Goal: Check status: Check status

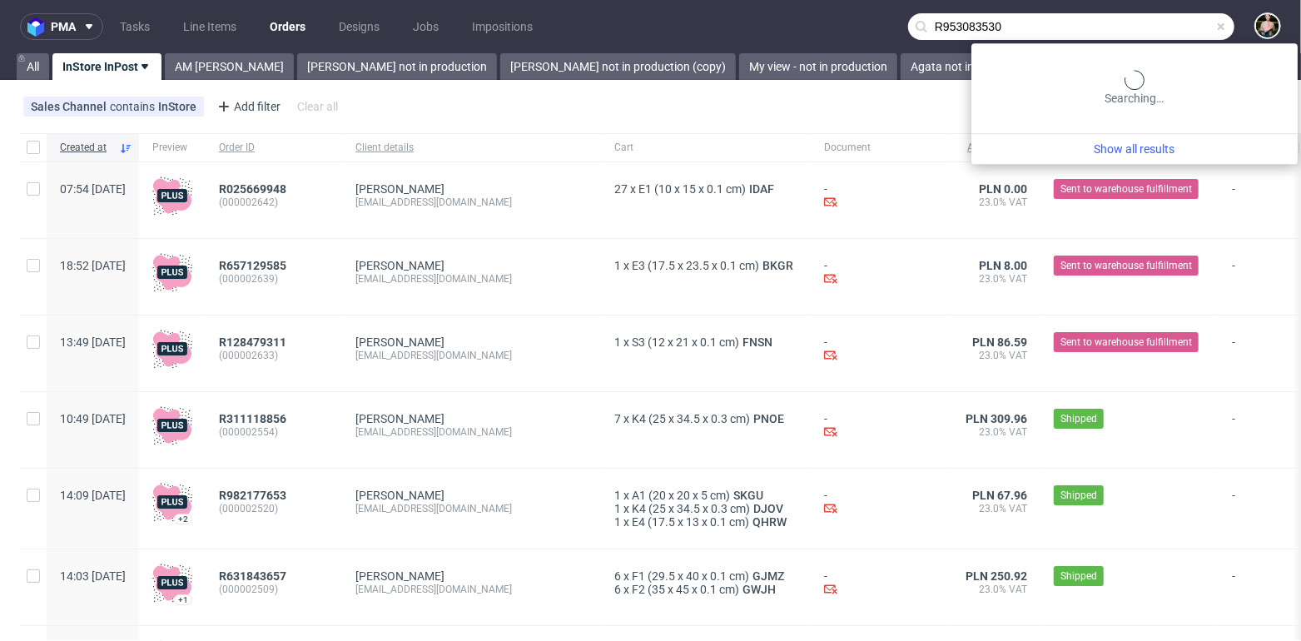
type input "R953083530"
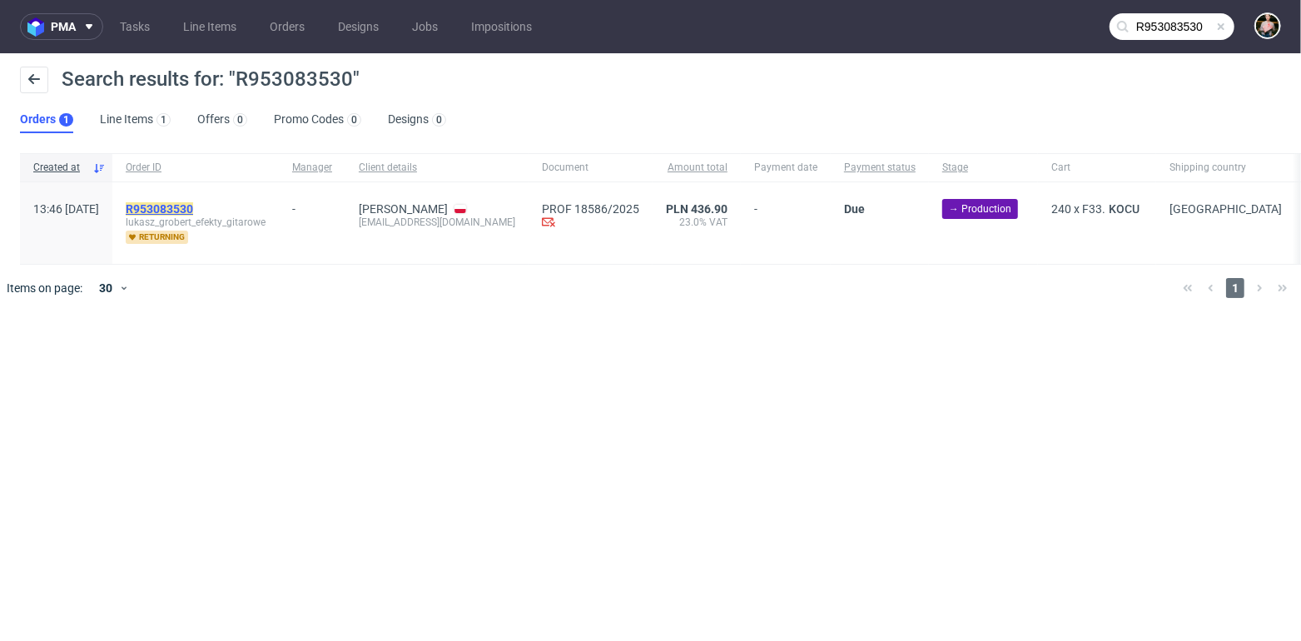
click at [193, 206] on mark "R953083530" at bounding box center [159, 208] width 67 height 13
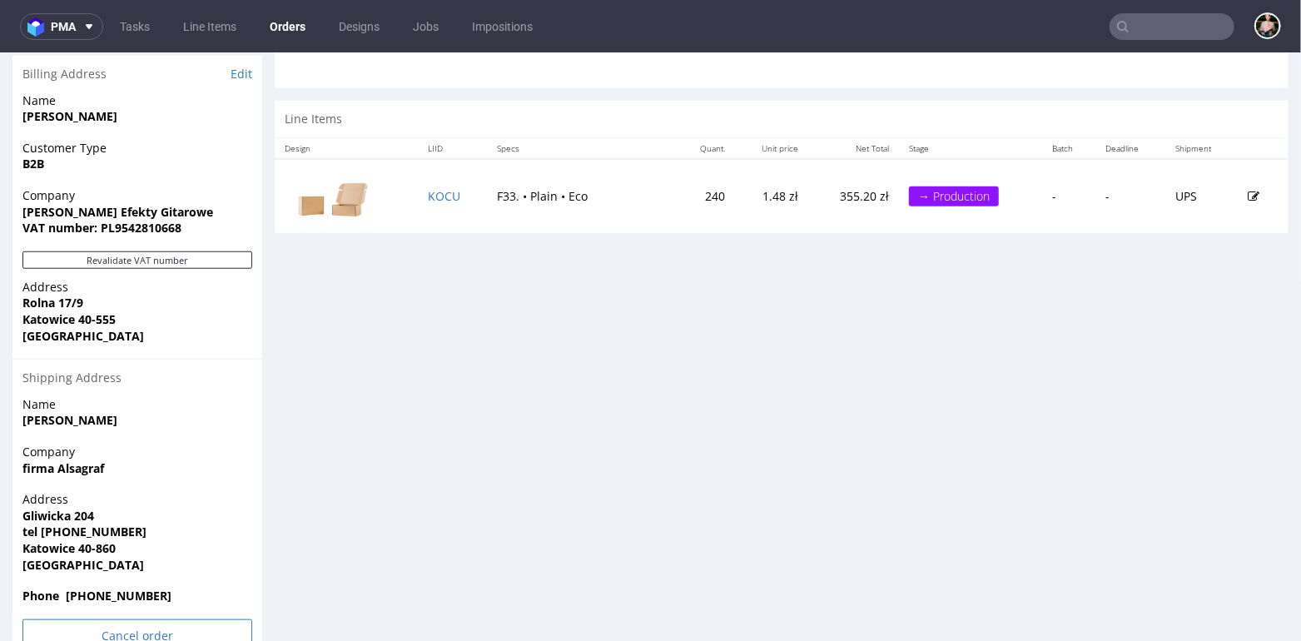
scroll to position [854, 0]
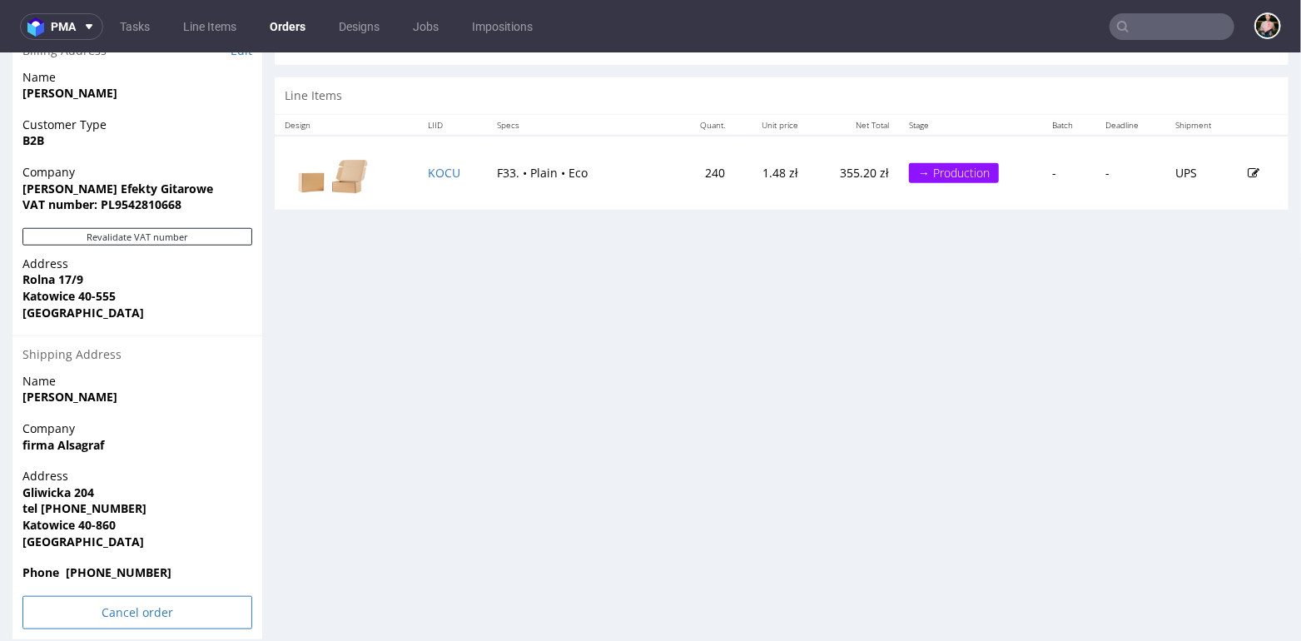
click at [100, 600] on input "Cancel order" at bounding box center [137, 611] width 230 height 33
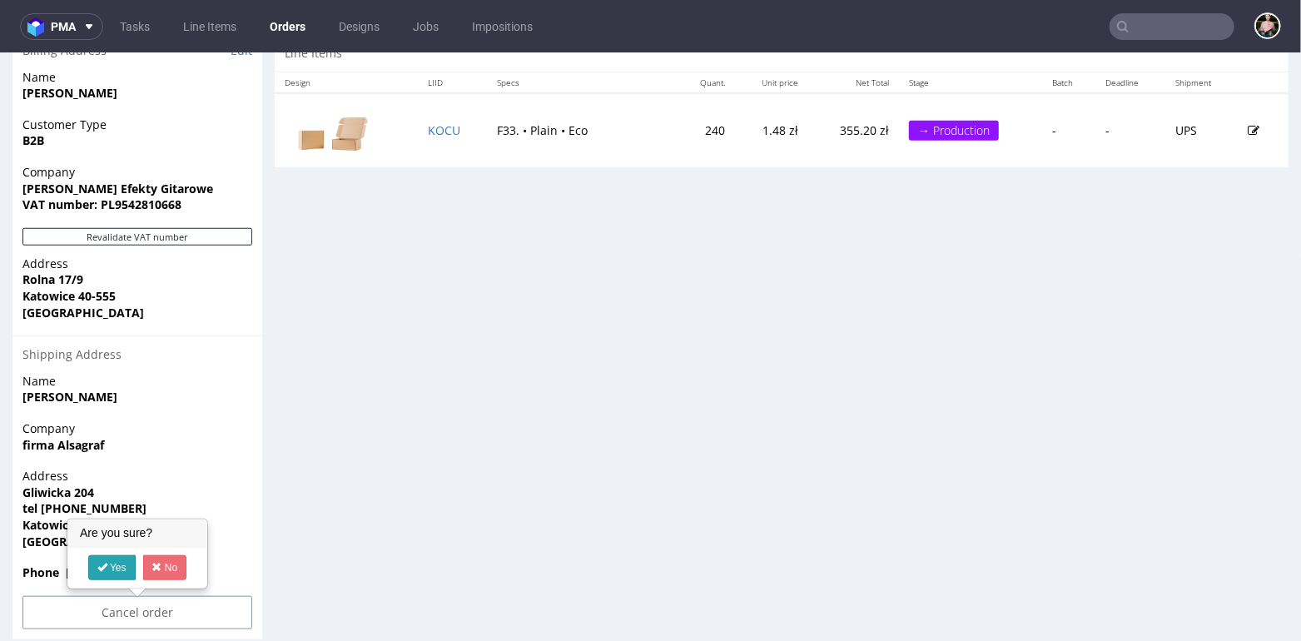
click at [110, 564] on link "Yes" at bounding box center [111, 566] width 47 height 25
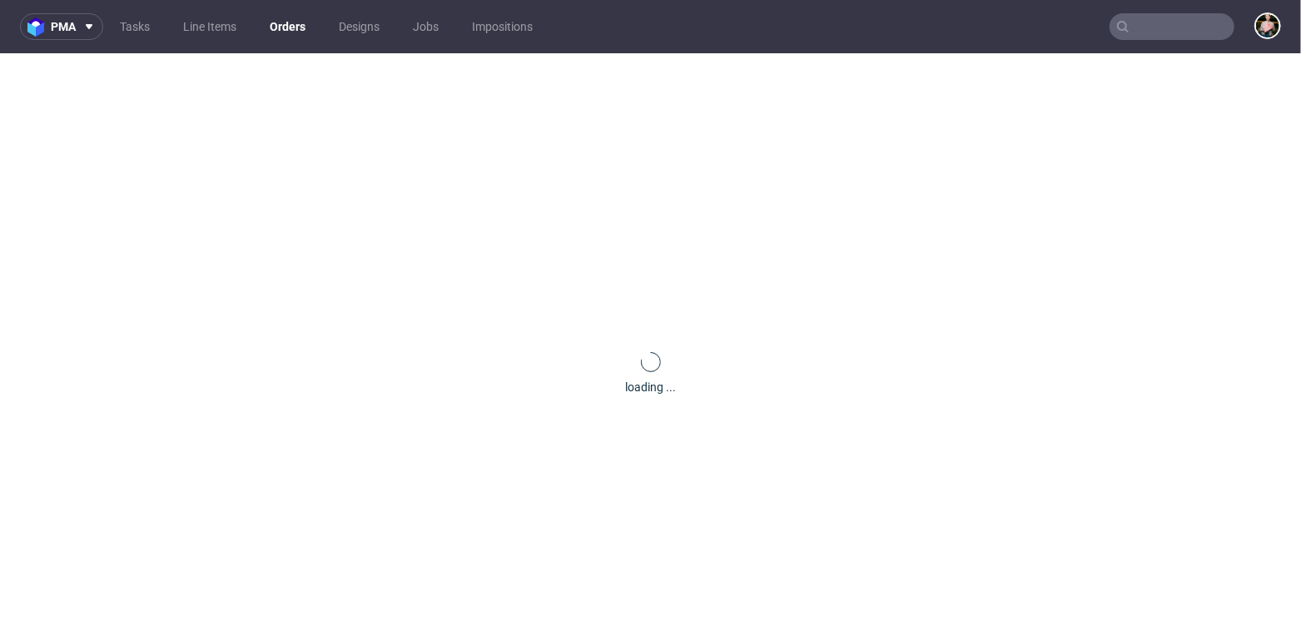
scroll to position [0, 0]
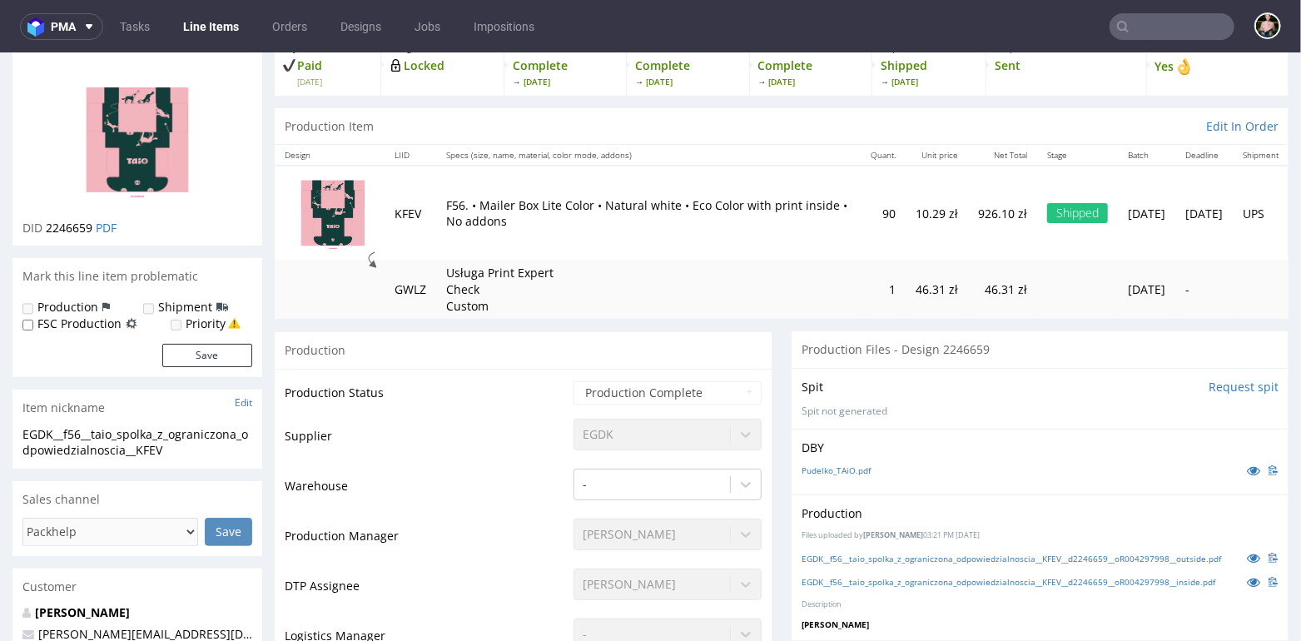
scroll to position [111, 0]
click at [825, 468] on link "Pudelko_TAiO.pdf" at bounding box center [835, 469] width 69 height 12
